Goal: Find specific page/section: Find specific page/section

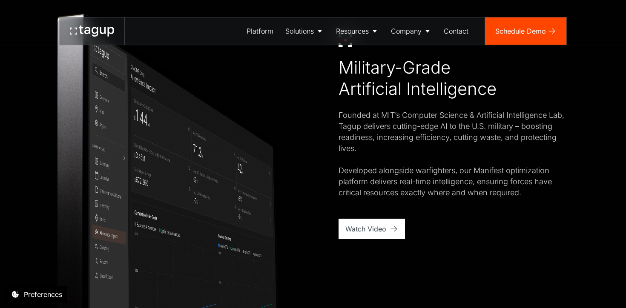
scroll to position [522, 0]
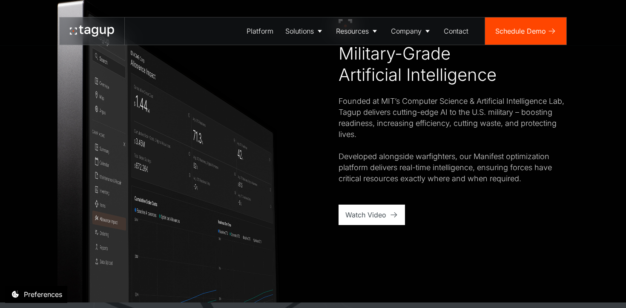
click at [20, 293] on div "Preferences" at bounding box center [36, 294] width 62 height 17
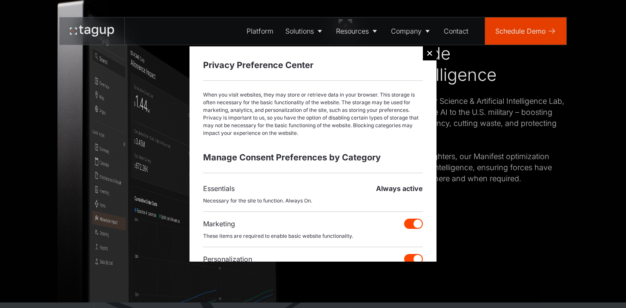
scroll to position [97, 0]
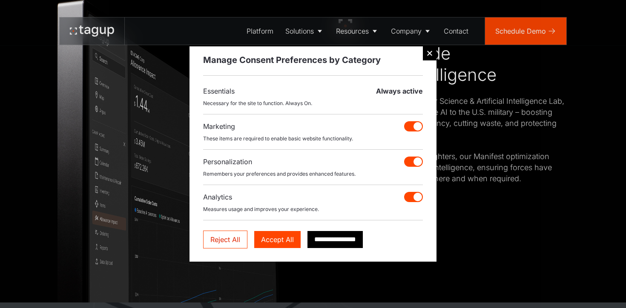
click at [425, 58] on div "Email Form" at bounding box center [430, 53] width 14 height 14
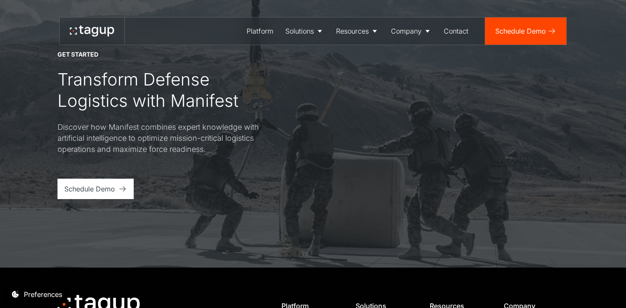
scroll to position [3359, 0]
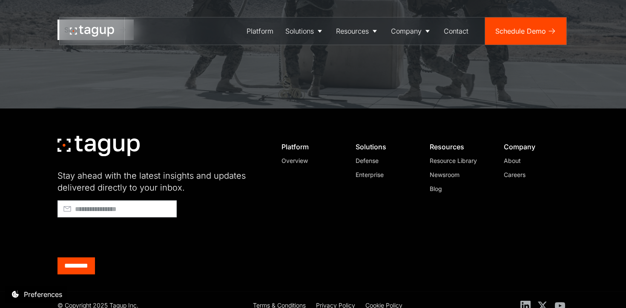
click at [500, 159] on div "Company About Careers" at bounding box center [532, 205] width 71 height 139
click at [502, 160] on div "Company About Careers" at bounding box center [532, 205] width 71 height 139
click at [502, 161] on div "Company About Careers" at bounding box center [532, 205] width 71 height 139
click at [515, 170] on div "Careers" at bounding box center [532, 174] width 58 height 9
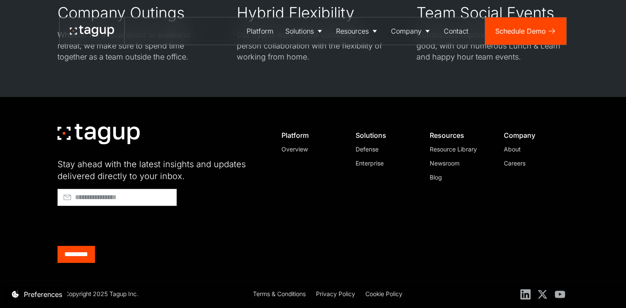
scroll to position [797, 0]
click at [457, 160] on div "Newsroom" at bounding box center [458, 163] width 58 height 9
